Goal: Information Seeking & Learning: Learn about a topic

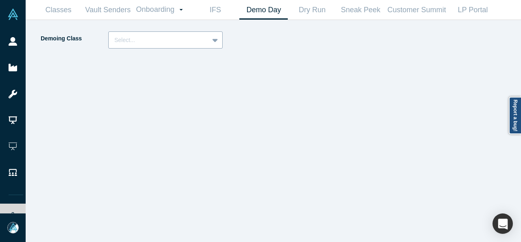
click at [150, 38] on div at bounding box center [158, 40] width 89 height 10
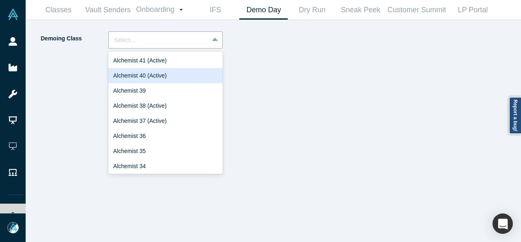
click at [154, 78] on div "Alchemist 40 (Active)" at bounding box center [165, 75] width 114 height 15
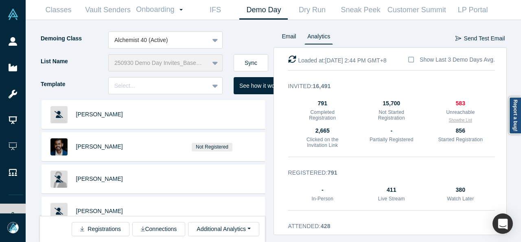
click at [459, 121] on button "Show the List" at bounding box center [460, 120] width 23 height 6
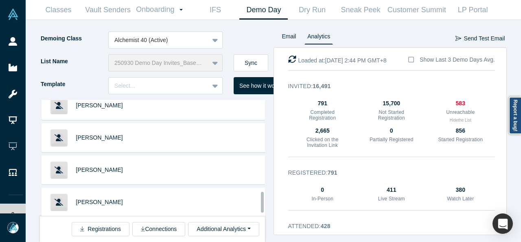
scroll to position [535, 0]
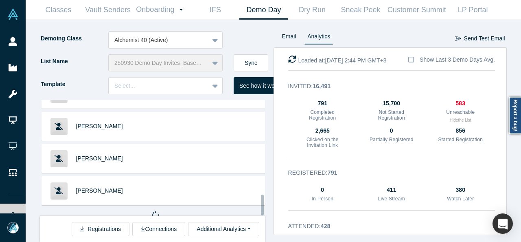
drag, startPoint x: 261, startPoint y: 117, endPoint x: 249, endPoint y: 216, distance: 99.8
click at [249, 216] on div "[PERSON_NAME] [PERSON_NAME] [PERSON_NAME] [PERSON_NAME] [PERSON_NAME] Bel [PERS…" at bounding box center [157, 171] width 234 height 142
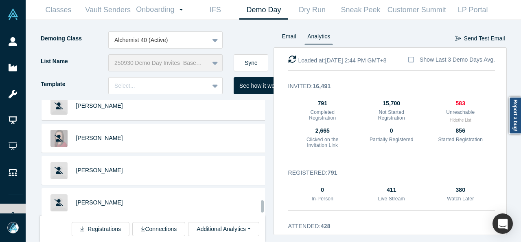
scroll to position [1140, 0]
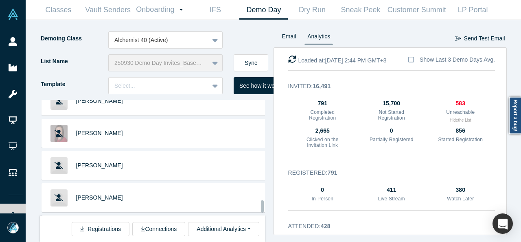
drag, startPoint x: 261, startPoint y: 154, endPoint x: 261, endPoint y: 206, distance: 52.1
click at [261, 206] on div at bounding box center [262, 206] width 3 height 12
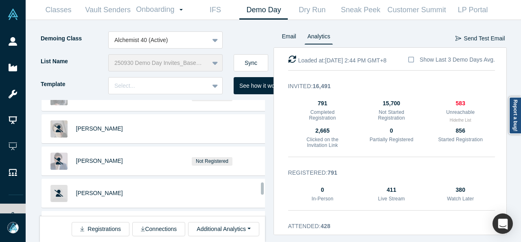
scroll to position [1448, 0]
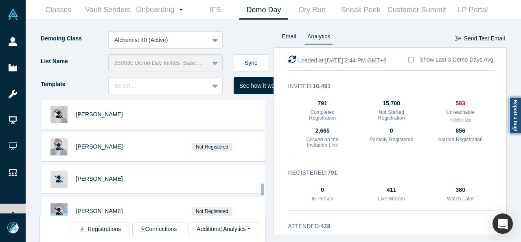
drag, startPoint x: 262, startPoint y: 171, endPoint x: 259, endPoint y: 189, distance: 17.8
click at [259, 189] on div "[PERSON_NAME] [PERSON_NAME] [PERSON_NAME] [PERSON_NAME] [PERSON_NAME] Bel [PERS…" at bounding box center [152, 158] width 225 height 116
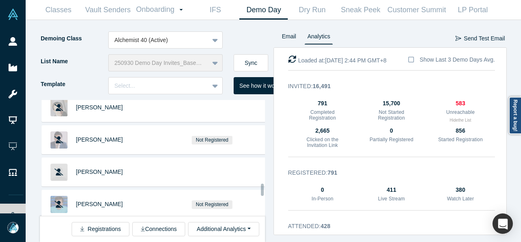
scroll to position [1469, 0]
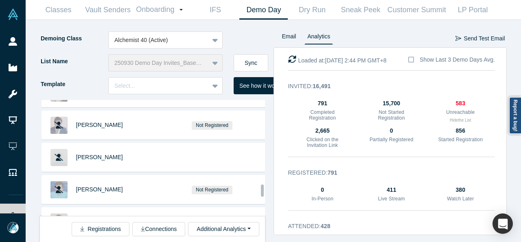
click at [261, 190] on div at bounding box center [262, 190] width 3 height 12
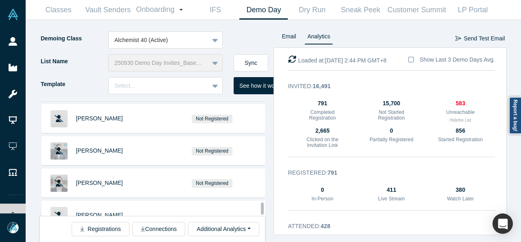
scroll to position [1811, 0]
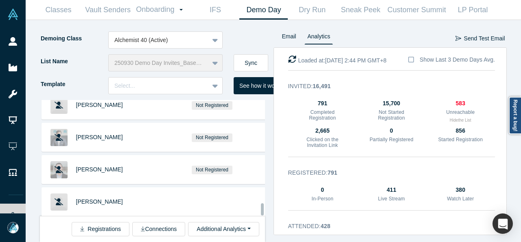
drag, startPoint x: 261, startPoint y: 190, endPoint x: 259, endPoint y: 210, distance: 19.7
click at [259, 210] on div "[PERSON_NAME] [PERSON_NAME] [PERSON_NAME] [PERSON_NAME] [PERSON_NAME] Bel [PERS…" at bounding box center [152, 158] width 225 height 116
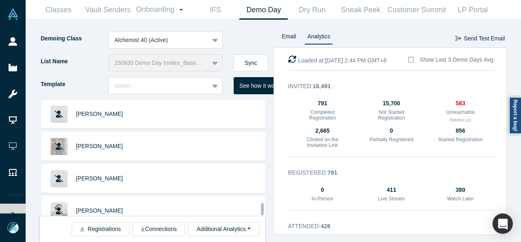
scroll to position [2449, 0]
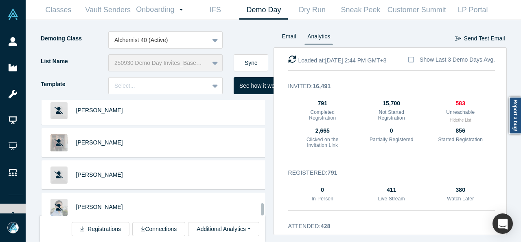
drag, startPoint x: 262, startPoint y: 184, endPoint x: 260, endPoint y: 211, distance: 27.0
click at [260, 211] on div "[PERSON_NAME] [PERSON_NAME] [PERSON_NAME] [PERSON_NAME] [PERSON_NAME] Bel [PERS…" at bounding box center [152, 158] width 225 height 116
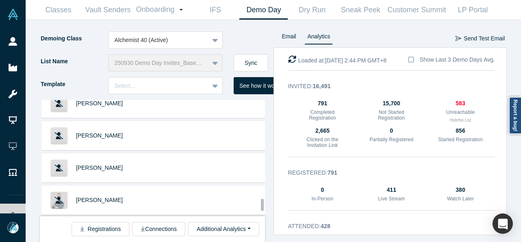
scroll to position [2951, 0]
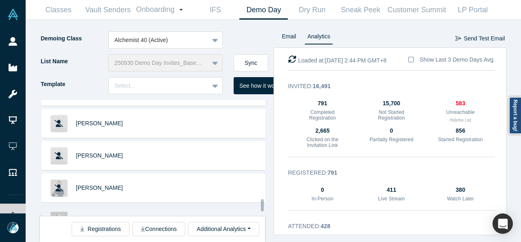
drag, startPoint x: 261, startPoint y: 184, endPoint x: 259, endPoint y: 201, distance: 16.9
click at [259, 201] on div "[PERSON_NAME] [PERSON_NAME] [PERSON_NAME] [PERSON_NAME] [PERSON_NAME] Bel [PERS…" at bounding box center [152, 158] width 225 height 116
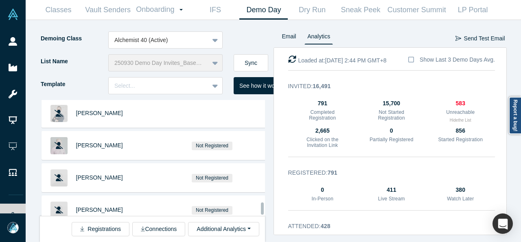
scroll to position [3063, 0]
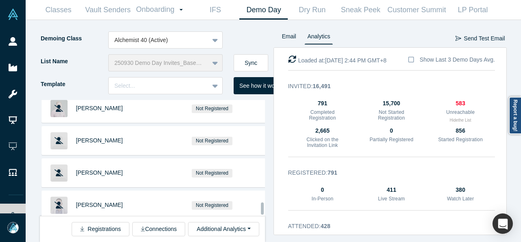
click at [261, 204] on div at bounding box center [262, 208] width 3 height 12
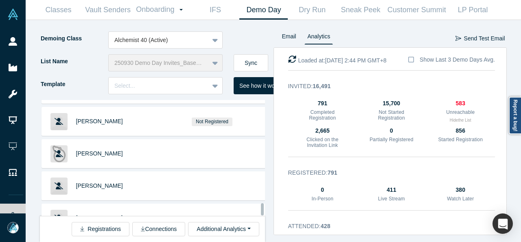
click at [261, 205] on div at bounding box center [262, 209] width 3 height 12
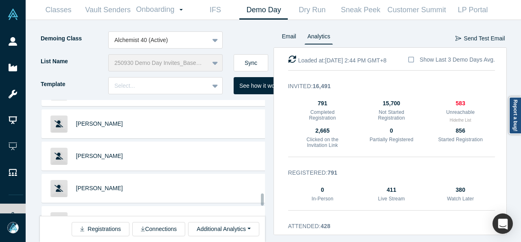
scroll to position [3934, 0]
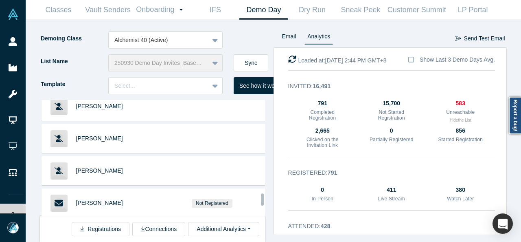
drag, startPoint x: 261, startPoint y: 197, endPoint x: 260, endPoint y: 202, distance: 5.2
click at [260, 202] on div "[PERSON_NAME] [PERSON_NAME] [PERSON_NAME] [PERSON_NAME] [PERSON_NAME] Bel [PERS…" at bounding box center [152, 158] width 225 height 116
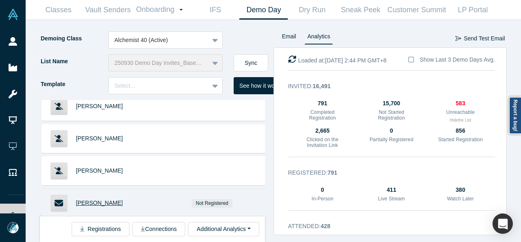
click at [101, 199] on span "[PERSON_NAME]" at bounding box center [99, 202] width 47 height 7
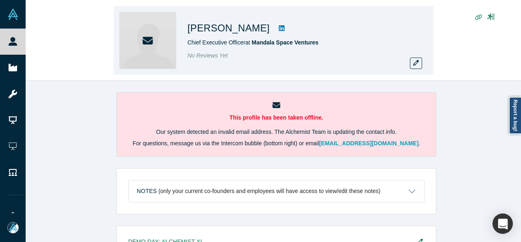
click at [466, 59] on div "Leon Alkalai Chief Executive Officer at Mandala Space Ventures No Reviews Yet" at bounding box center [274, 40] width 496 height 80
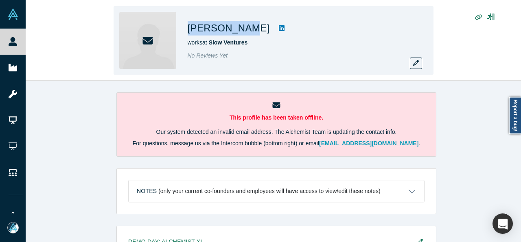
drag, startPoint x: 182, startPoint y: 29, endPoint x: 231, endPoint y: 30, distance: 48.1
click at [231, 30] on div "[PERSON_NAME] works at Slow Ventures No Reviews Yet" at bounding box center [274, 40] width 320 height 68
copy h1 "[PERSON_NAME]"
